Goal: Check status: Check status

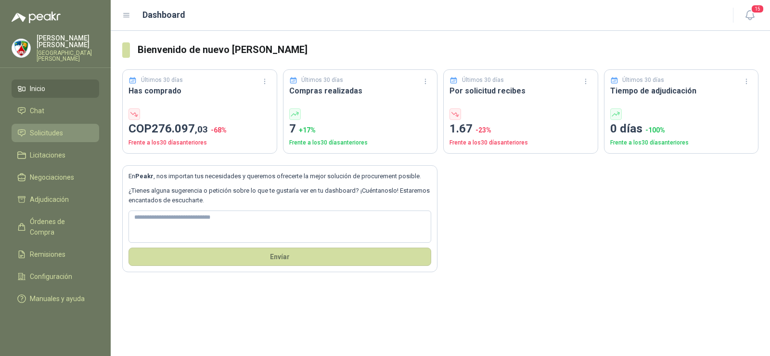
click at [47, 128] on span "Solicitudes" at bounding box center [46, 133] width 33 height 11
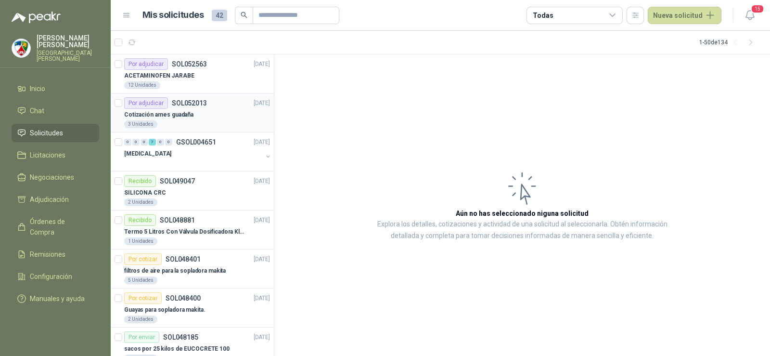
click at [208, 117] on div "Cotización arnes guadaña" at bounding box center [197, 115] width 146 height 12
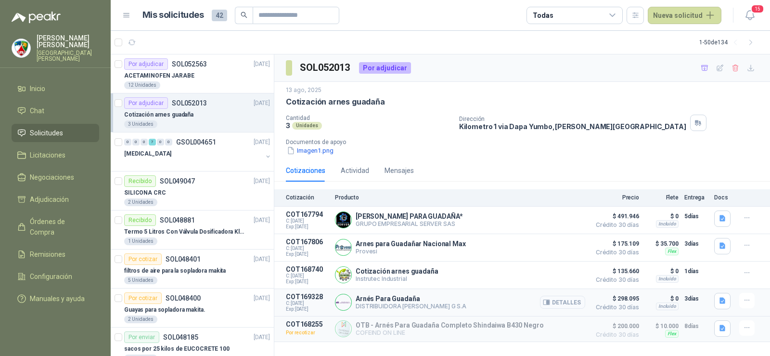
click at [563, 302] on button "Detalles" at bounding box center [562, 302] width 45 height 13
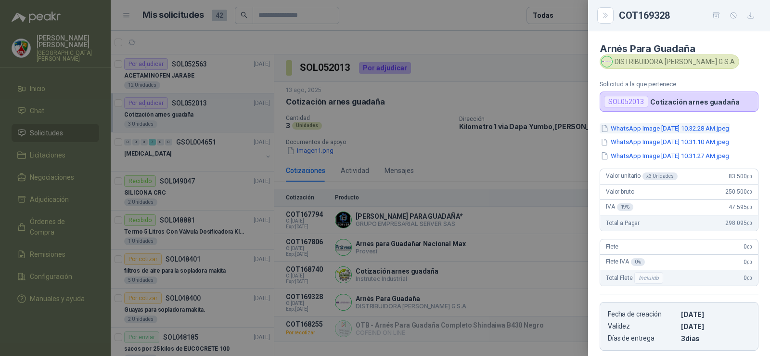
click at [627, 128] on button "WhatsApp Image [DATE] 10.32.28 AM.jpeg" at bounding box center [665, 128] width 130 height 10
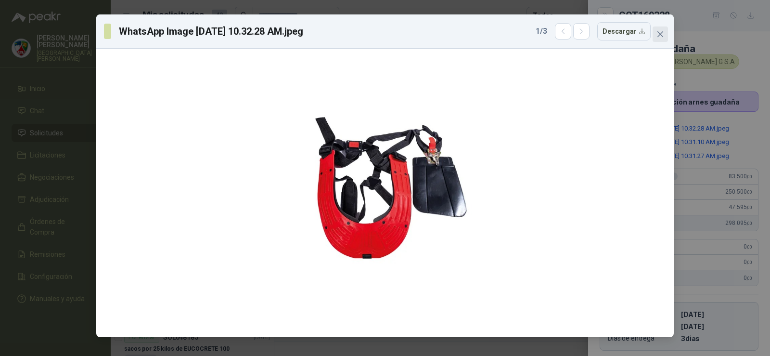
click at [659, 34] on icon "close" at bounding box center [661, 34] width 8 height 8
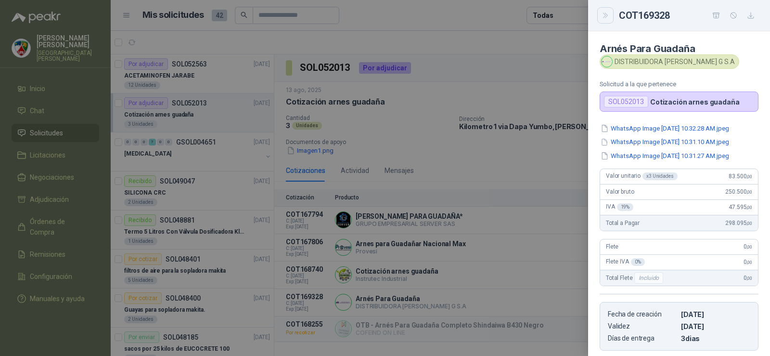
click at [611, 19] on button "Close" at bounding box center [606, 15] width 16 height 16
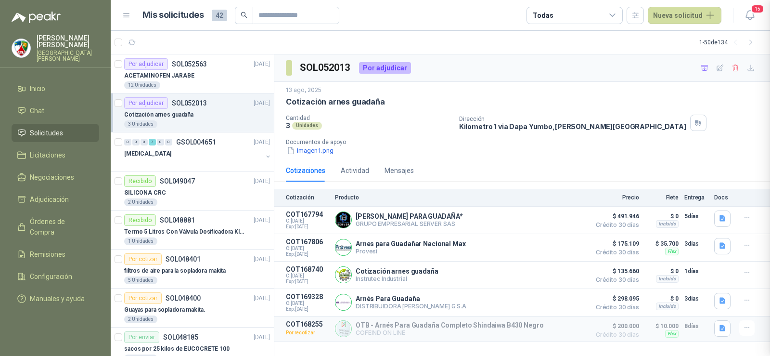
scroll to position [177, 0]
click at [369, 335] on p "COFEIND ON LINE" at bounding box center [450, 332] width 188 height 7
click at [224, 78] on div "ACETAMINOFEN JARABE" at bounding box center [197, 76] width 146 height 12
